Goal: Task Accomplishment & Management: Complete application form

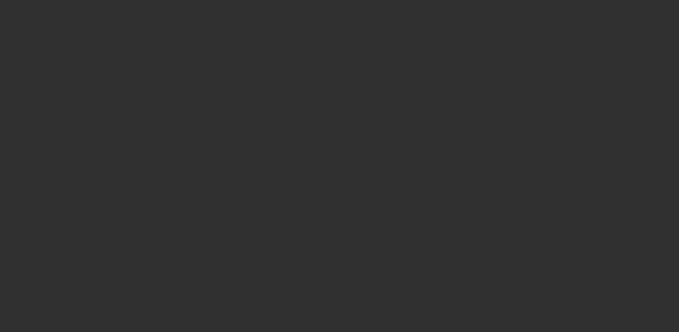
select select "10"
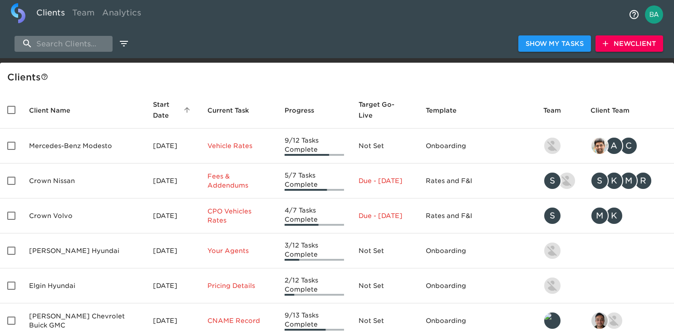
click at [76, 44] on input "search" at bounding box center [64, 44] width 98 height 16
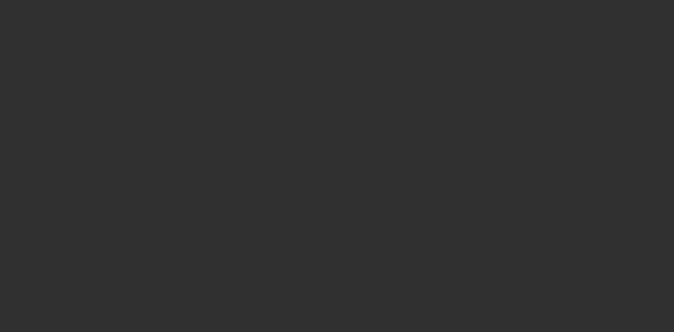
select select "10"
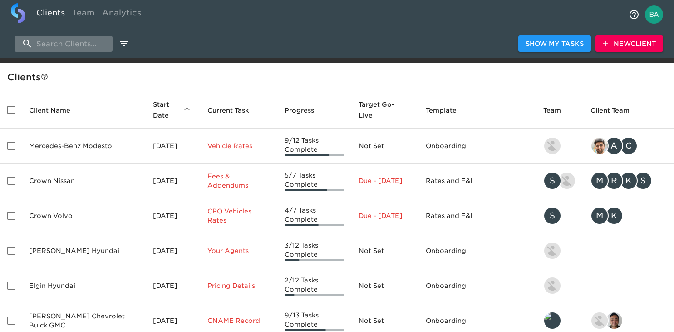
click at [54, 40] on input "search" at bounding box center [64, 44] width 98 height 16
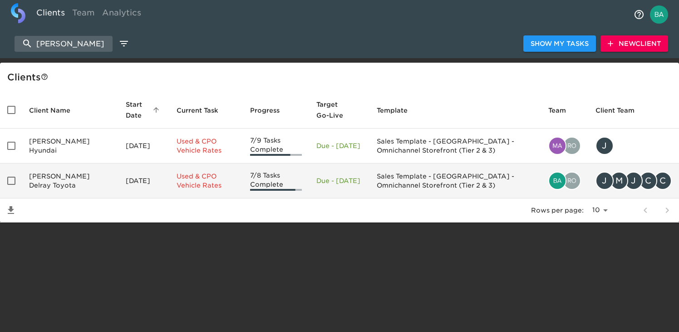
type input "ed morse"
click at [69, 179] on td "Ed Morse Delray Toyota" at bounding box center [70, 181] width 97 height 35
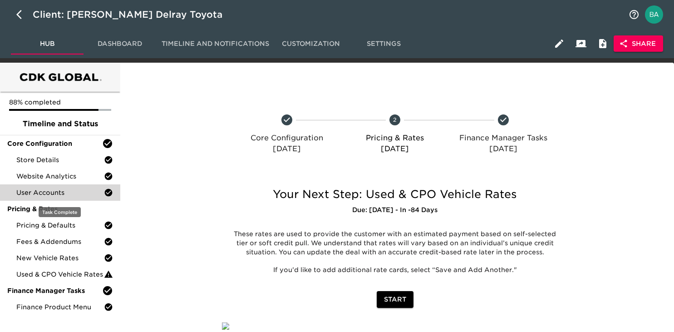
click at [79, 190] on span "User Accounts" at bounding box center [60, 192] width 88 height 9
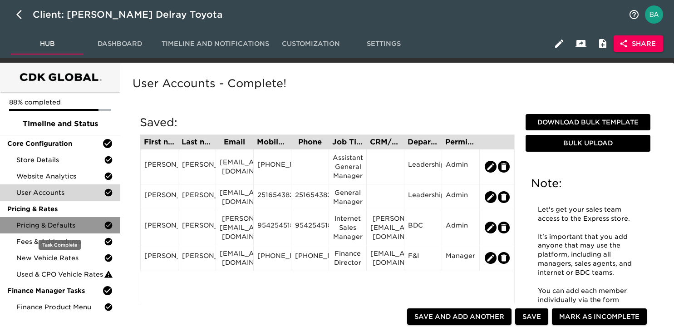
click at [44, 226] on span "Pricing & Defaults" at bounding box center [60, 225] width 88 height 9
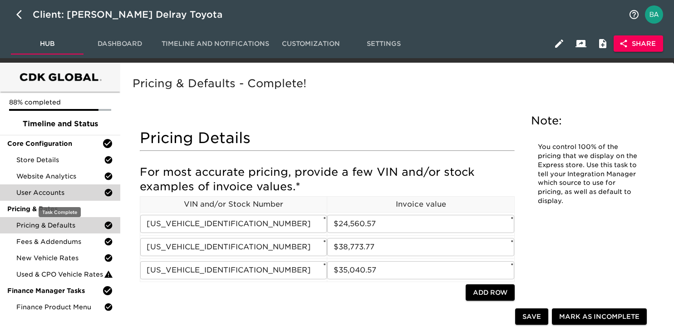
click at [53, 198] on div "User Accounts" at bounding box center [60, 192] width 120 height 16
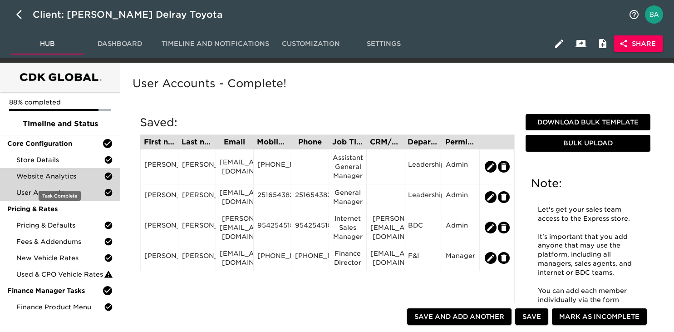
click at [57, 175] on span "Website Analytics" at bounding box center [60, 176] width 88 height 9
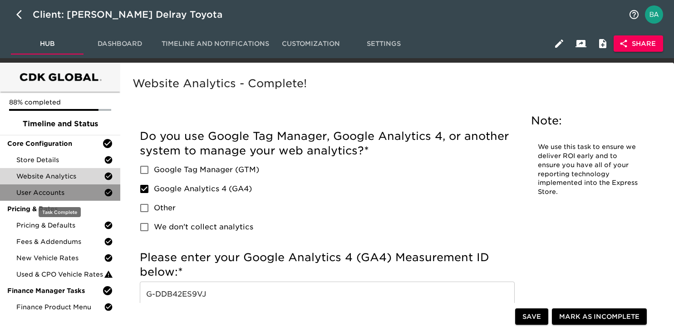
click at [46, 193] on span "User Accounts" at bounding box center [60, 192] width 88 height 9
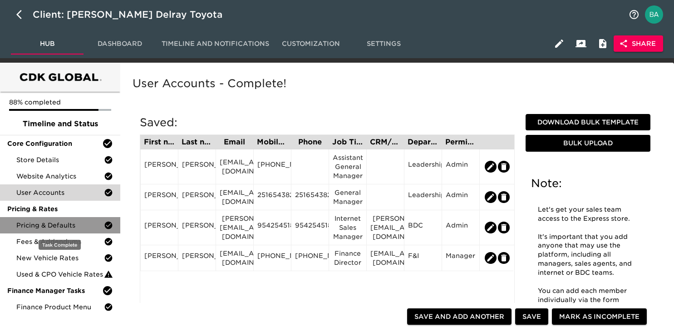
click at [45, 225] on span "Pricing & Defaults" at bounding box center [60, 225] width 88 height 9
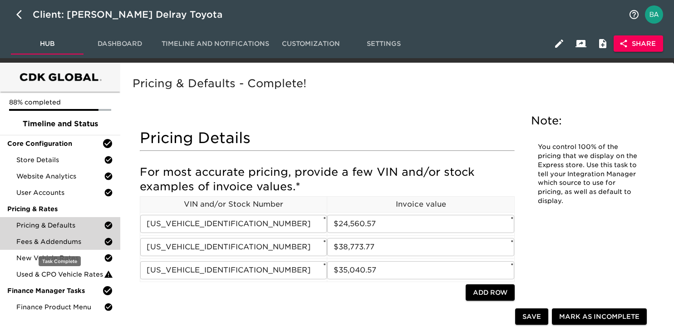
click at [49, 248] on div "Fees & Addendums" at bounding box center [60, 241] width 120 height 16
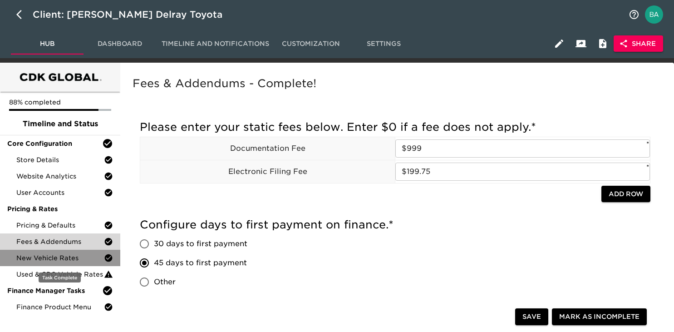
click at [49, 253] on div "New Vehicle Rates" at bounding box center [60, 258] width 120 height 16
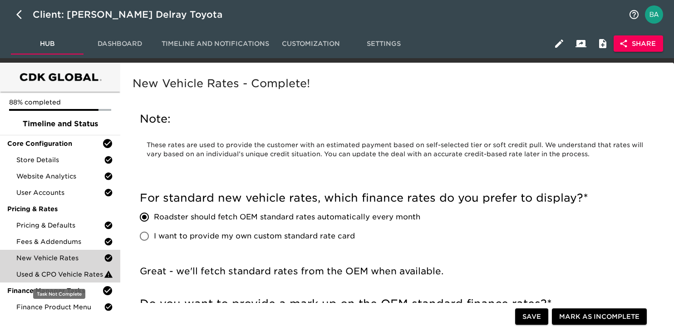
click at [63, 272] on span "Used & CPO Vehicle Rates" at bounding box center [60, 274] width 88 height 9
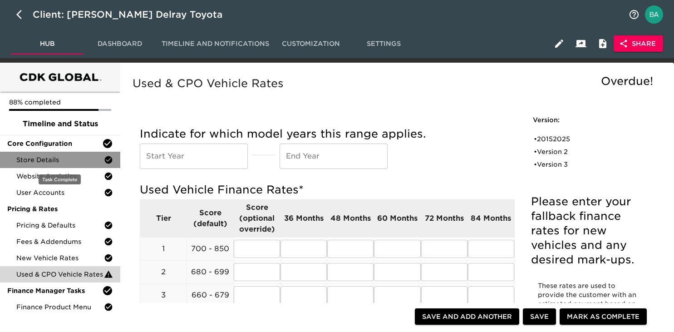
click at [56, 159] on span "Store Details" at bounding box center [60, 159] width 88 height 9
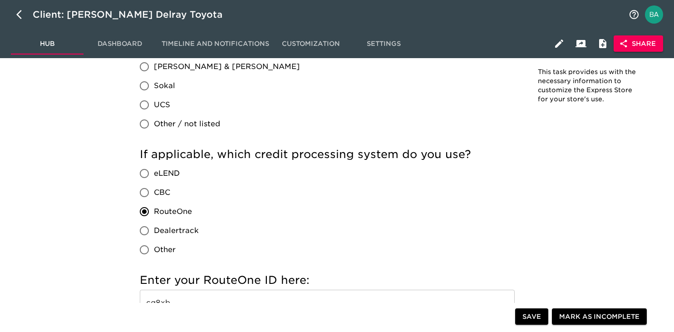
scroll to position [780, 0]
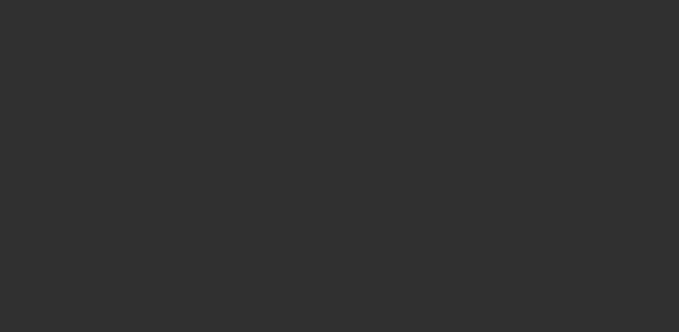
select select "10"
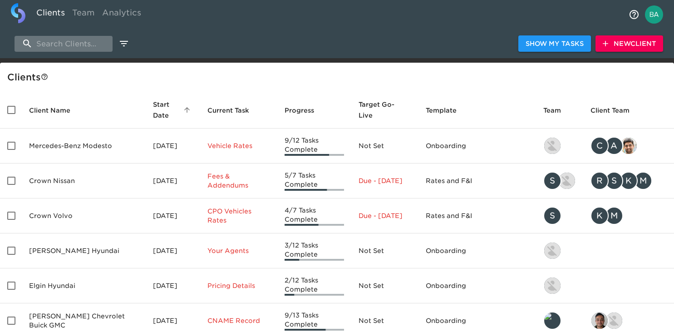
click at [66, 41] on input "search" at bounding box center [64, 44] width 98 height 16
paste input "Independence Mazda"
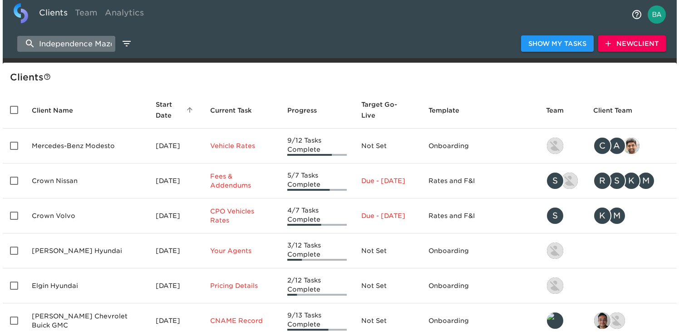
scroll to position [0, 9]
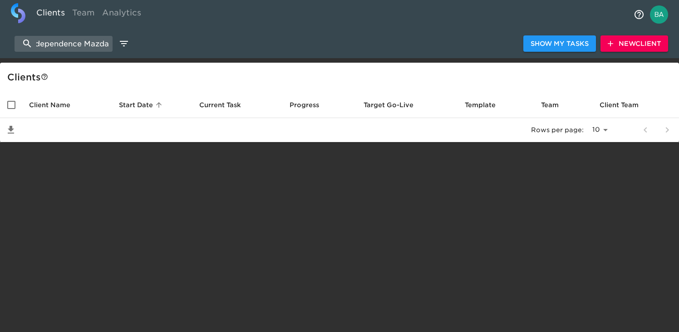
type input "Independence Mazda"
click at [624, 44] on span "New Client" at bounding box center [634, 43] width 53 height 11
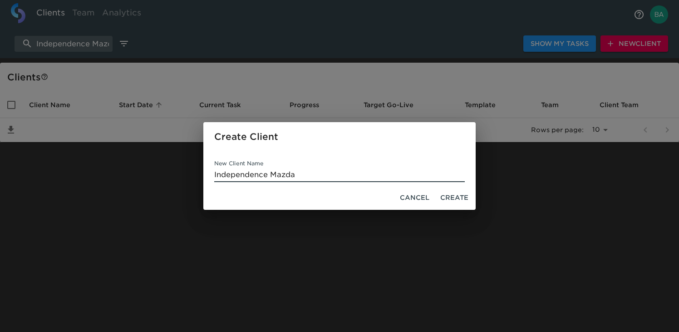
type input "Independence Mazda"
click at [449, 199] on span "Create" at bounding box center [455, 197] width 28 height 11
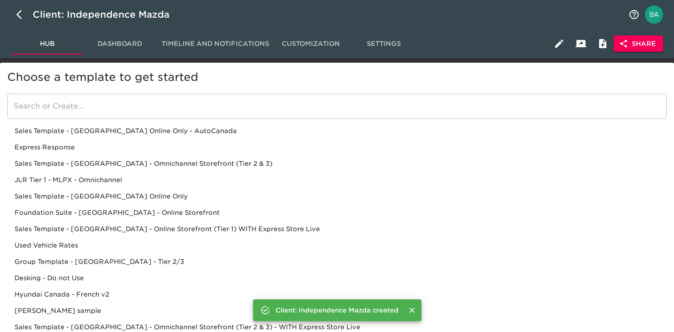
click at [140, 172] on div "Sales Template - [GEOGRAPHIC_DATA] - Omnichannel Storefront (Tier 2 & 3)" at bounding box center [337, 180] width 660 height 16
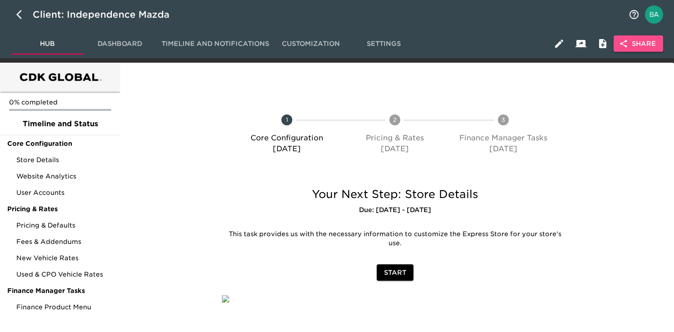
click at [630, 43] on span "Share" at bounding box center [638, 43] width 35 height 11
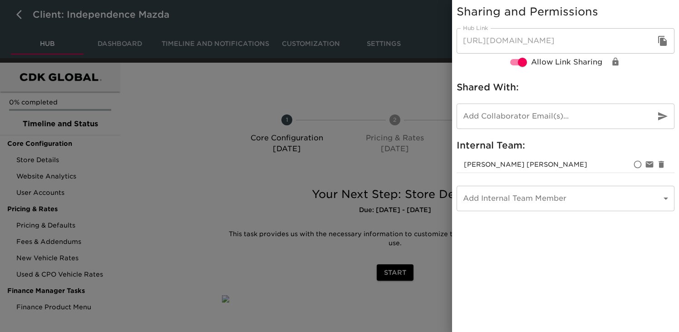
click at [661, 42] on icon "button" at bounding box center [663, 41] width 9 height 10
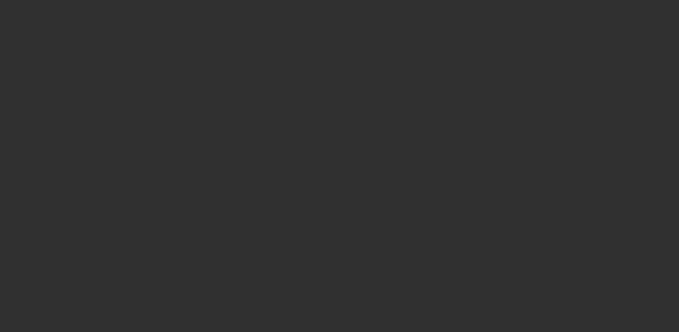
select select "10"
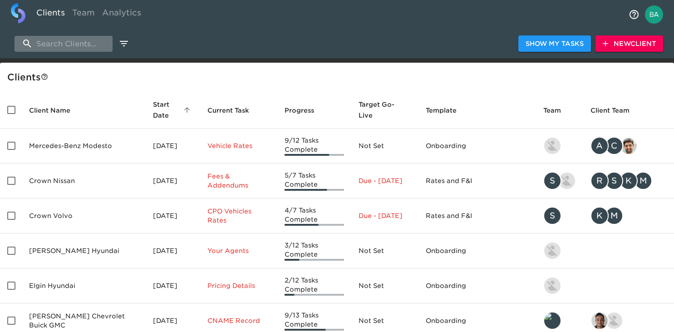
click at [62, 44] on input "search" at bounding box center [64, 44] width 98 height 16
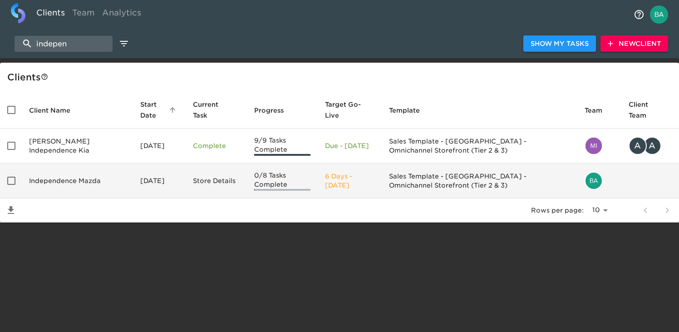
type input "indepen"
click at [57, 178] on td "Independence Mazda" at bounding box center [77, 181] width 111 height 35
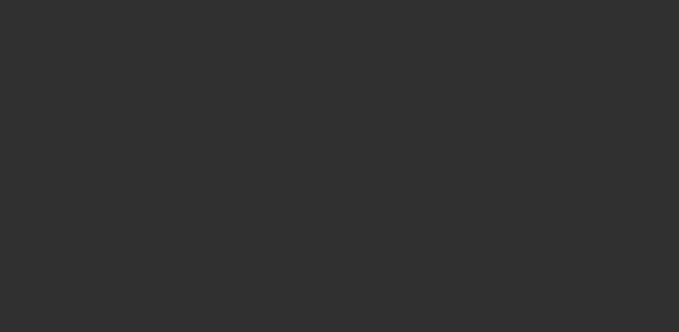
select select "10"
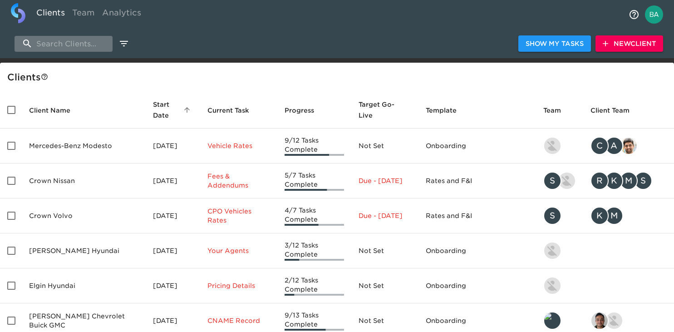
click at [81, 49] on input "search" at bounding box center [64, 44] width 98 height 16
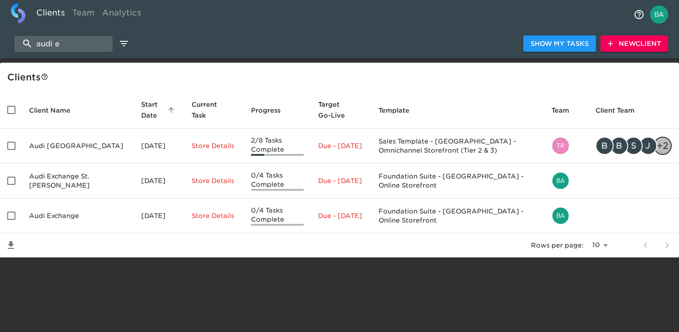
type input "audi e"
click at [64, 210] on td "Audi Exchange" at bounding box center [78, 215] width 112 height 35
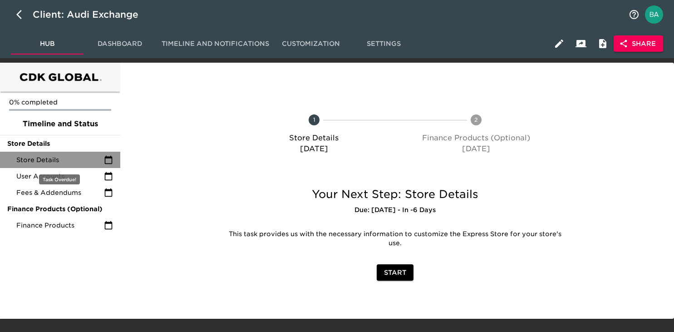
click at [50, 160] on span "Store Details" at bounding box center [60, 159] width 88 height 9
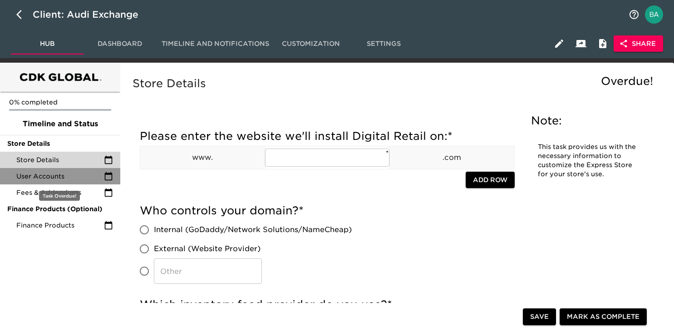
click at [49, 175] on span "User Accounts" at bounding box center [60, 176] width 88 height 9
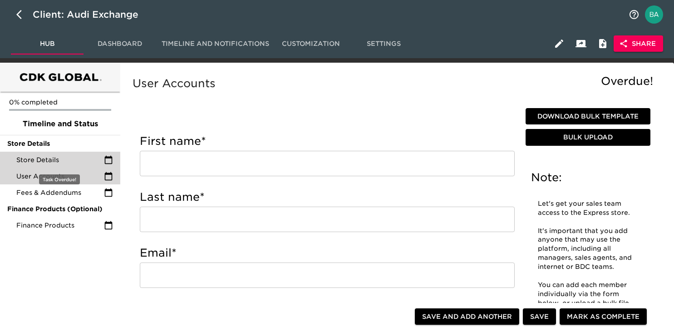
click at [51, 154] on div "Store Details" at bounding box center [60, 160] width 120 height 16
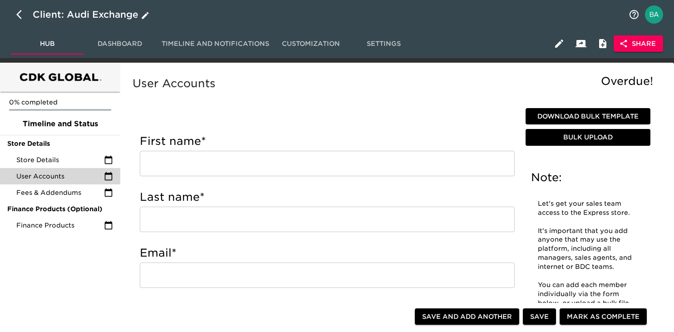
click at [20, 15] on icon "button" at bounding box center [21, 14] width 11 height 11
select select "10"
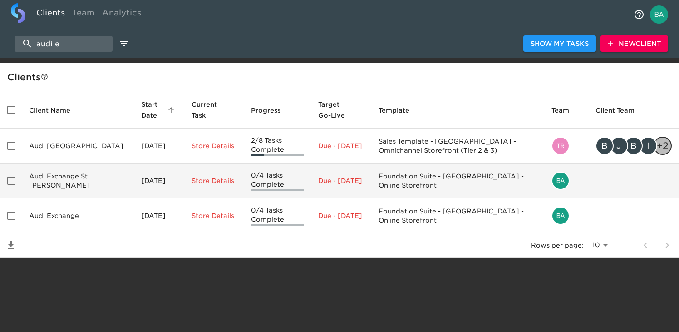
click at [66, 185] on td "Audi Exchange St. Charles" at bounding box center [78, 181] width 112 height 35
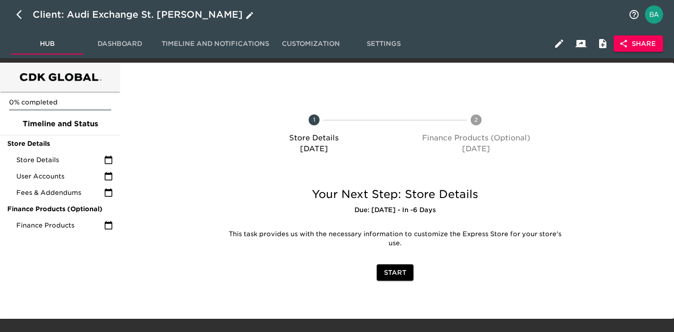
click at [17, 17] on icon "button" at bounding box center [21, 14] width 11 height 11
select select "10"
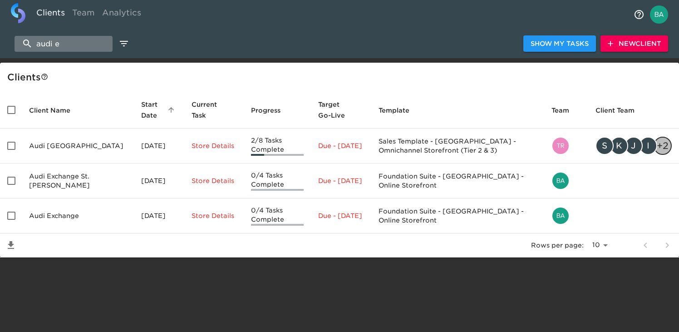
click at [58, 45] on input "audi e" at bounding box center [64, 44] width 98 height 16
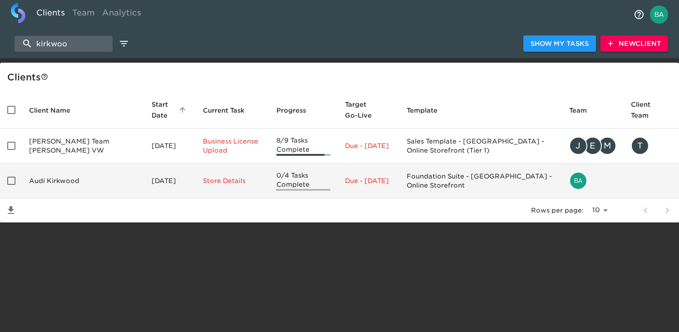
type input "kirkwoo"
click at [60, 178] on td "Audi Kirkwood" at bounding box center [83, 181] width 123 height 35
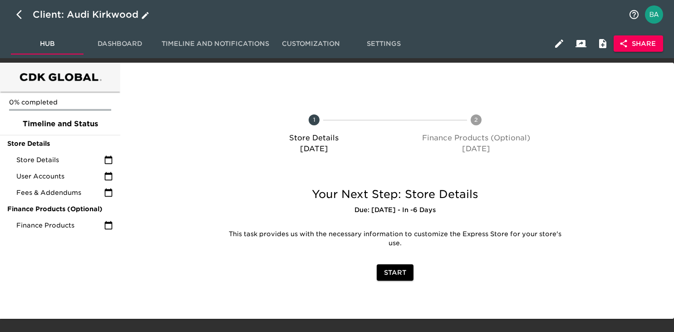
click at [16, 13] on button "button" at bounding box center [22, 15] width 22 height 22
select select "10"
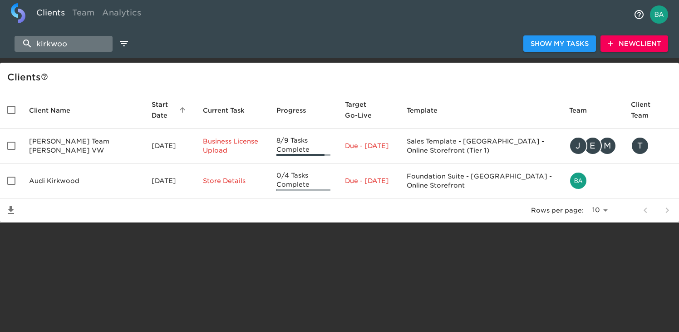
click at [44, 43] on input "kirkwoo" at bounding box center [64, 44] width 98 height 16
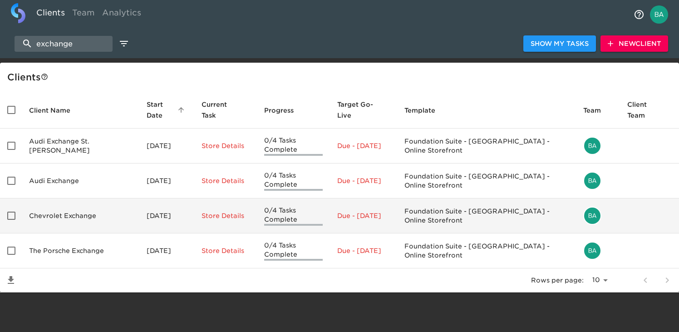
type input "exchange"
click at [68, 218] on td "Chevrolet Exchange" at bounding box center [81, 215] width 118 height 35
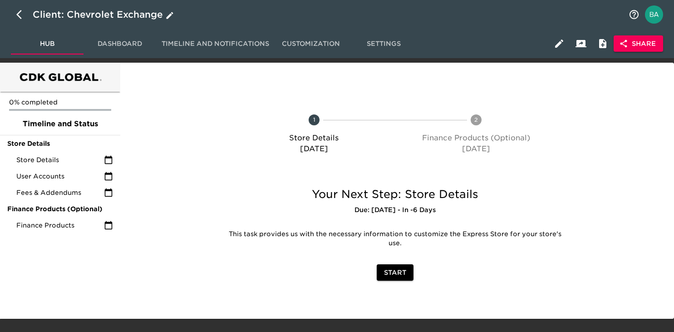
click at [20, 17] on icon "button" at bounding box center [18, 14] width 5 height 9
select select "10"
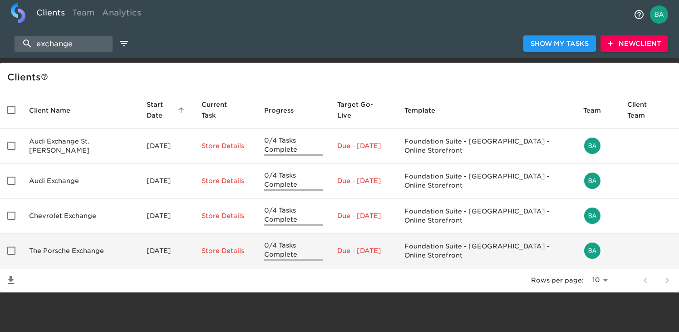
click at [57, 244] on td "The Porsche Exchange" at bounding box center [81, 250] width 118 height 35
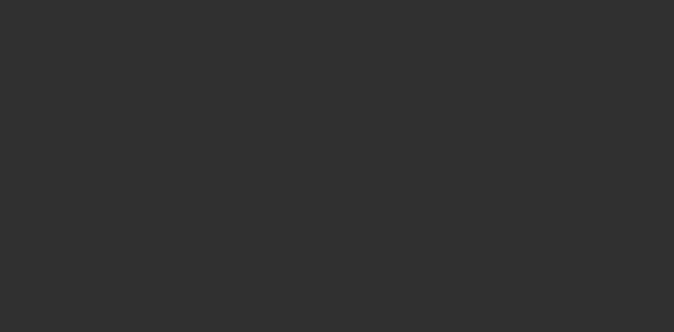
select select "10"
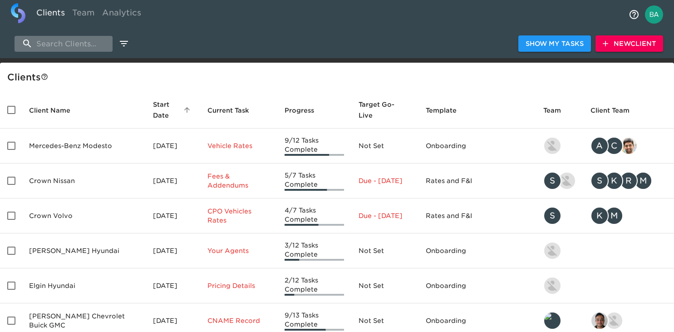
click at [69, 45] on input "search" at bounding box center [64, 44] width 98 height 16
paste input "North Bay Hyundai"
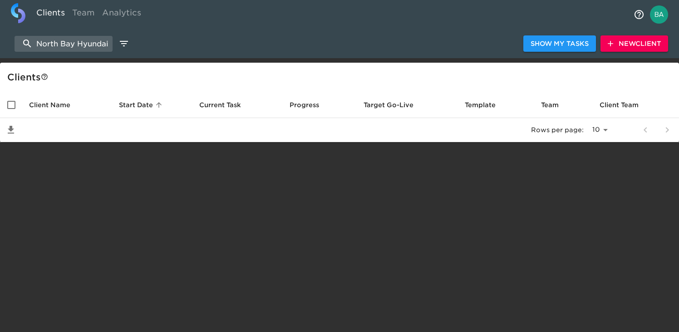
type input "North Bay Hyundai"
click at [646, 40] on span "New Client" at bounding box center [634, 43] width 53 height 11
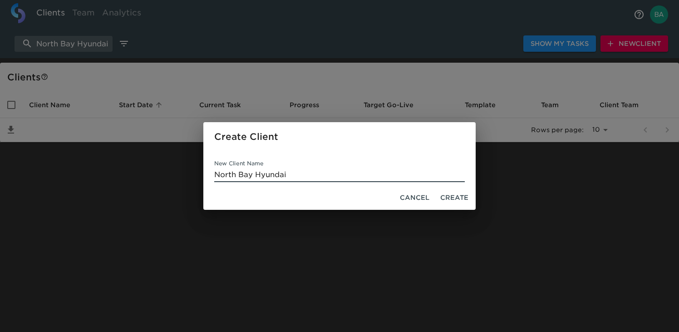
type input "North Bay Hyundai"
click at [454, 195] on span "Create" at bounding box center [455, 197] width 28 height 11
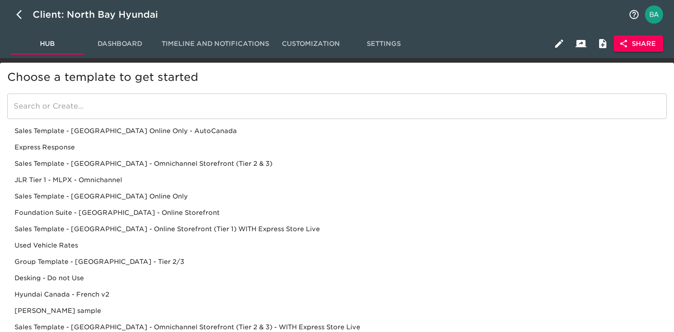
click at [138, 172] on div "Sales Template - USA - Omnichannel Storefront (Tier 2 & 3)" at bounding box center [337, 180] width 660 height 16
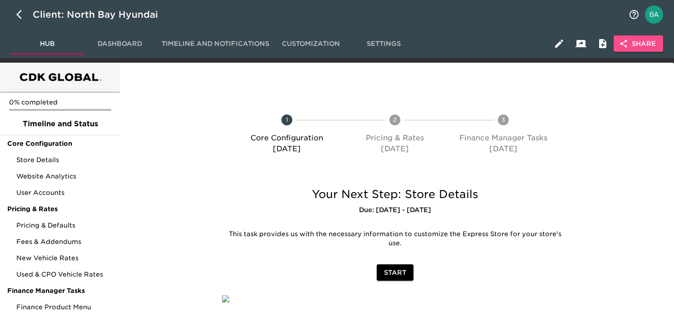
click at [648, 45] on span "Share" at bounding box center [638, 43] width 35 height 11
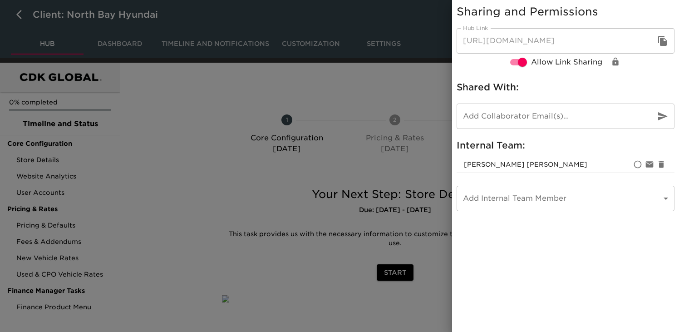
click at [661, 41] on icon "button" at bounding box center [663, 41] width 9 height 10
